Goal: Information Seeking & Learning: Learn about a topic

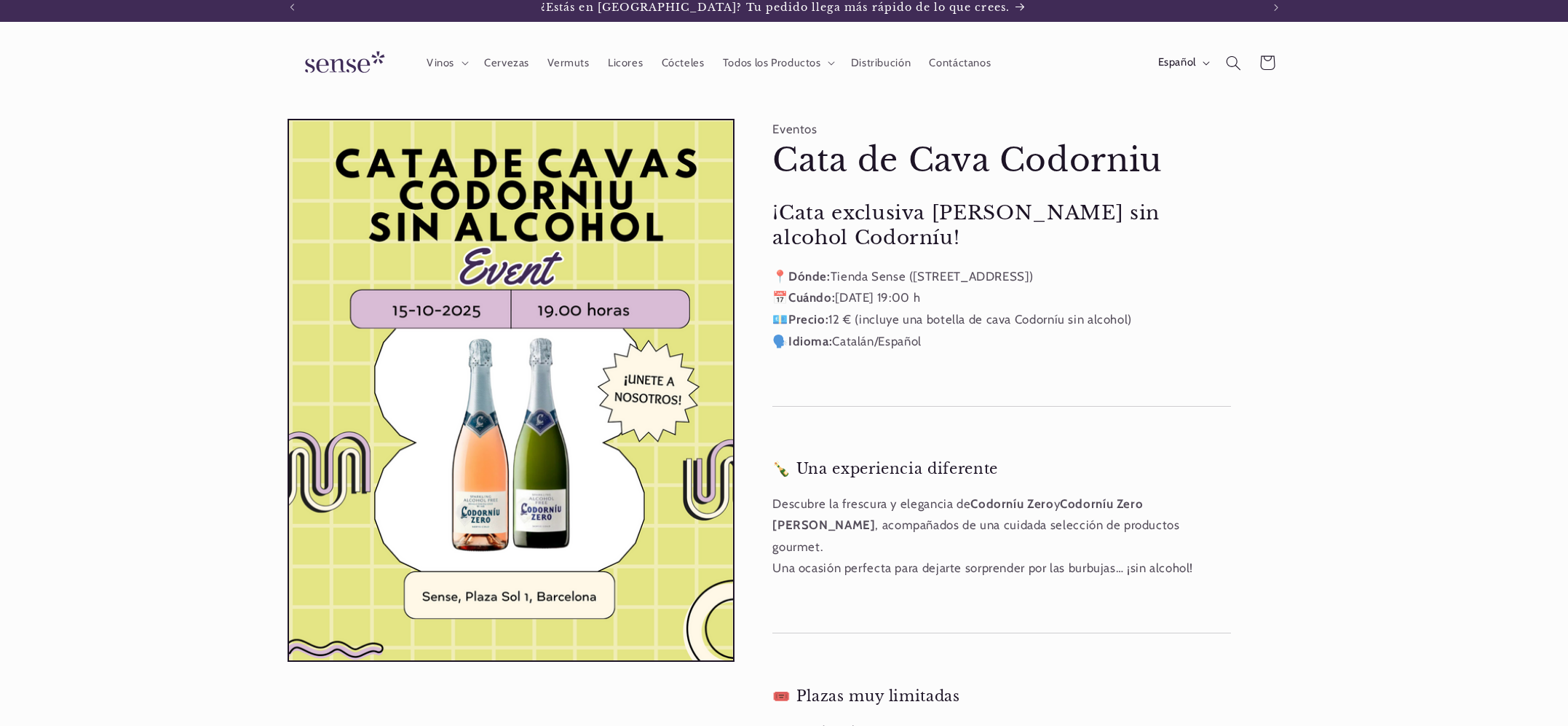
scroll to position [0, 970]
